Goal: Information Seeking & Learning: Learn about a topic

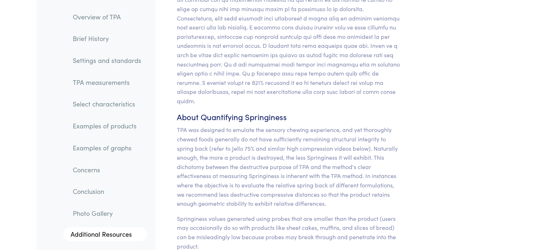
scroll to position [6341, 0]
click at [106, 82] on link "TPA measurements" at bounding box center [107, 82] width 80 height 17
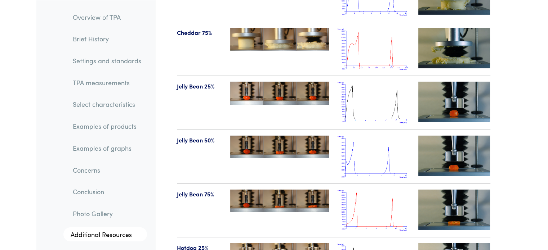
scroll to position [7965, 0]
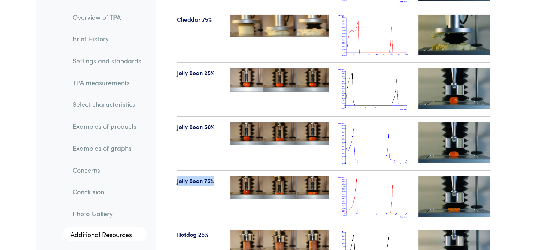
drag, startPoint x: 173, startPoint y: 163, endPoint x: 217, endPoint y: 163, distance: 44.3
click at [217, 177] on div "Jelly Bean 75%" at bounding box center [200, 198] width 54 height 42
copy p "Jelly Bean 75%"
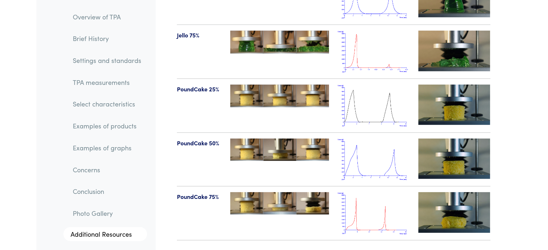
scroll to position [8438, 0]
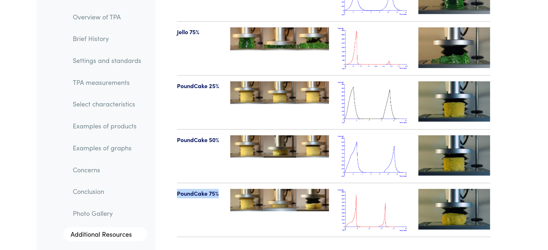
drag, startPoint x: 176, startPoint y: 180, endPoint x: 222, endPoint y: 184, distance: 46.3
click at [222, 189] on div "PoundCake 75%" at bounding box center [200, 210] width 54 height 42
copy p "PoundCake 75%"
click at [355, 189] on img at bounding box center [374, 210] width 72 height 42
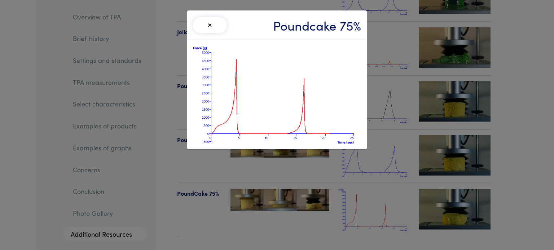
click at [355, 191] on div "× Poundcake 75%" at bounding box center [277, 125] width 554 height 250
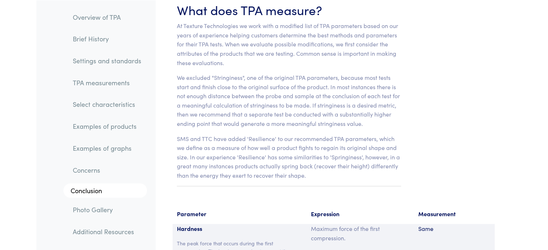
scroll to position [4559, 0]
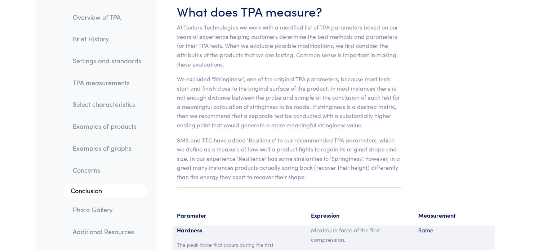
click at [105, 129] on link "Examples of products" at bounding box center [107, 126] width 80 height 17
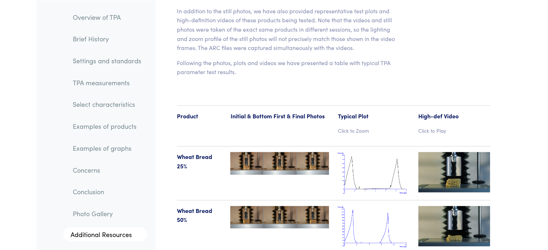
scroll to position [7396, 0]
